Goal: Check status: Check status

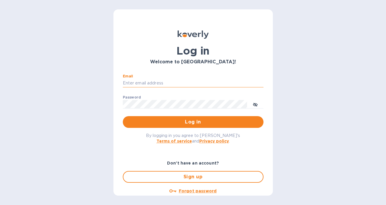
click at [148, 83] on input "Email" at bounding box center [193, 83] width 141 height 9
click at [0, 204] on com-1password-button at bounding box center [0, 205] width 0 height 0
type input "gordon@little-peacock.com"
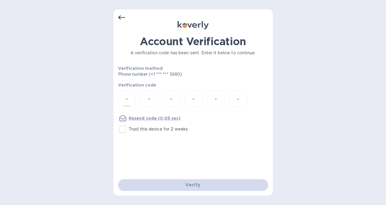
click at [131, 104] on div at bounding box center [127, 100] width 18 height 21
type input "9"
type input "0"
type input "8"
type input "3"
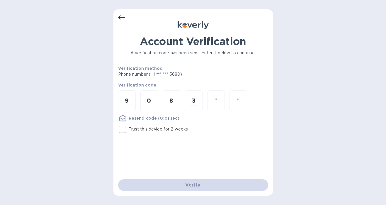
type input "1"
type input "9"
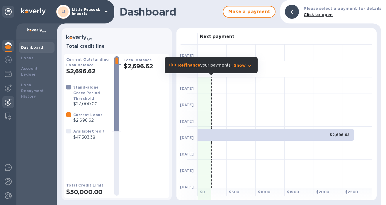
click at [6, 99] on img at bounding box center [8, 101] width 7 height 7
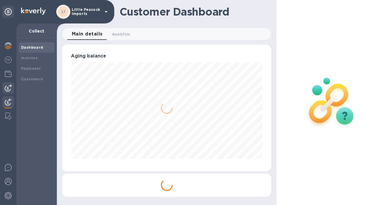
scroll to position [292630, 292550]
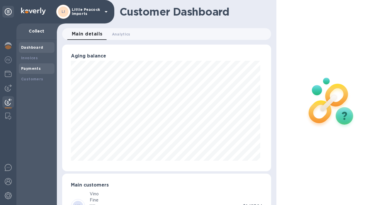
click at [30, 67] on b "Payments" at bounding box center [31, 68] width 20 height 4
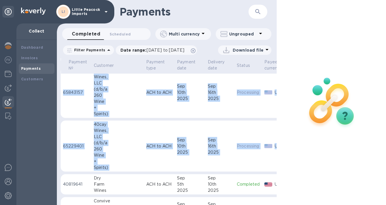
scroll to position [77, 43]
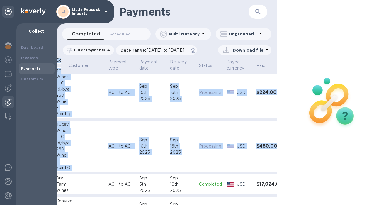
drag, startPoint x: 70, startPoint y: 79, endPoint x: 260, endPoint y: 149, distance: 201.9
copy tbody "41800020 HOUSE OF VINO LLC DBA SIMPLY WINE ACH to ACH [DATE] [DATE] Processing …"
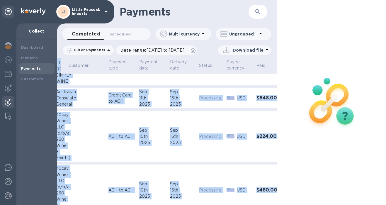
scroll to position [0, 43]
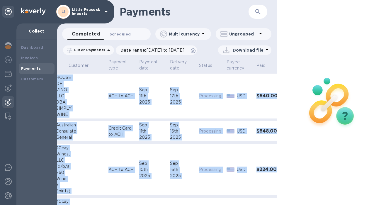
click at [122, 35] on span "Scheduled 0" at bounding box center [119, 34] width 21 height 6
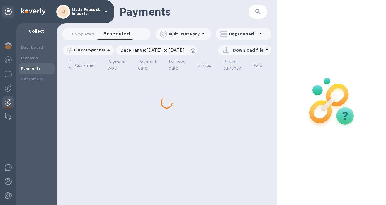
scroll to position [0, 24]
